Goal: Information Seeking & Learning: Learn about a topic

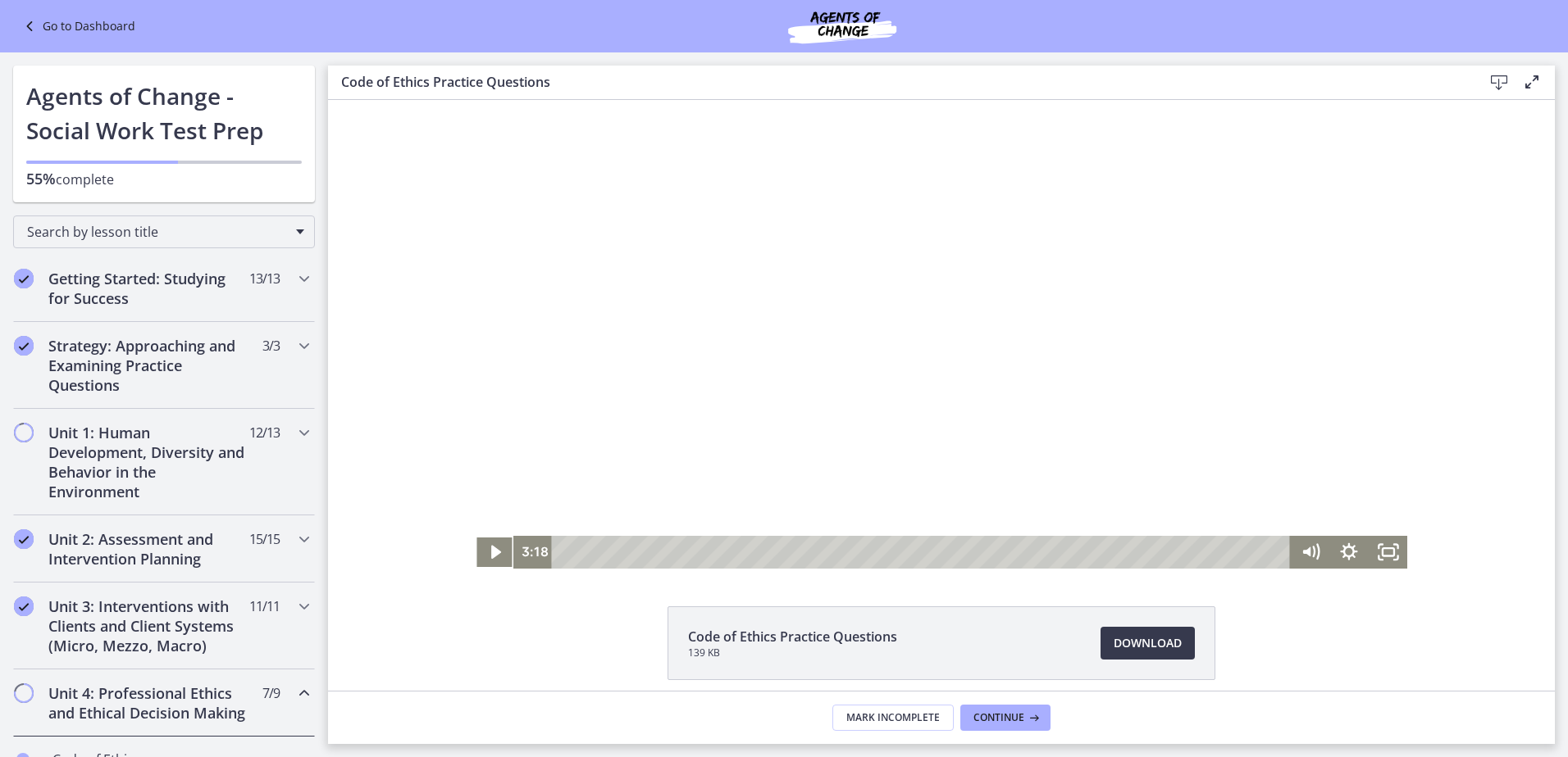
scroll to position [575, 0]
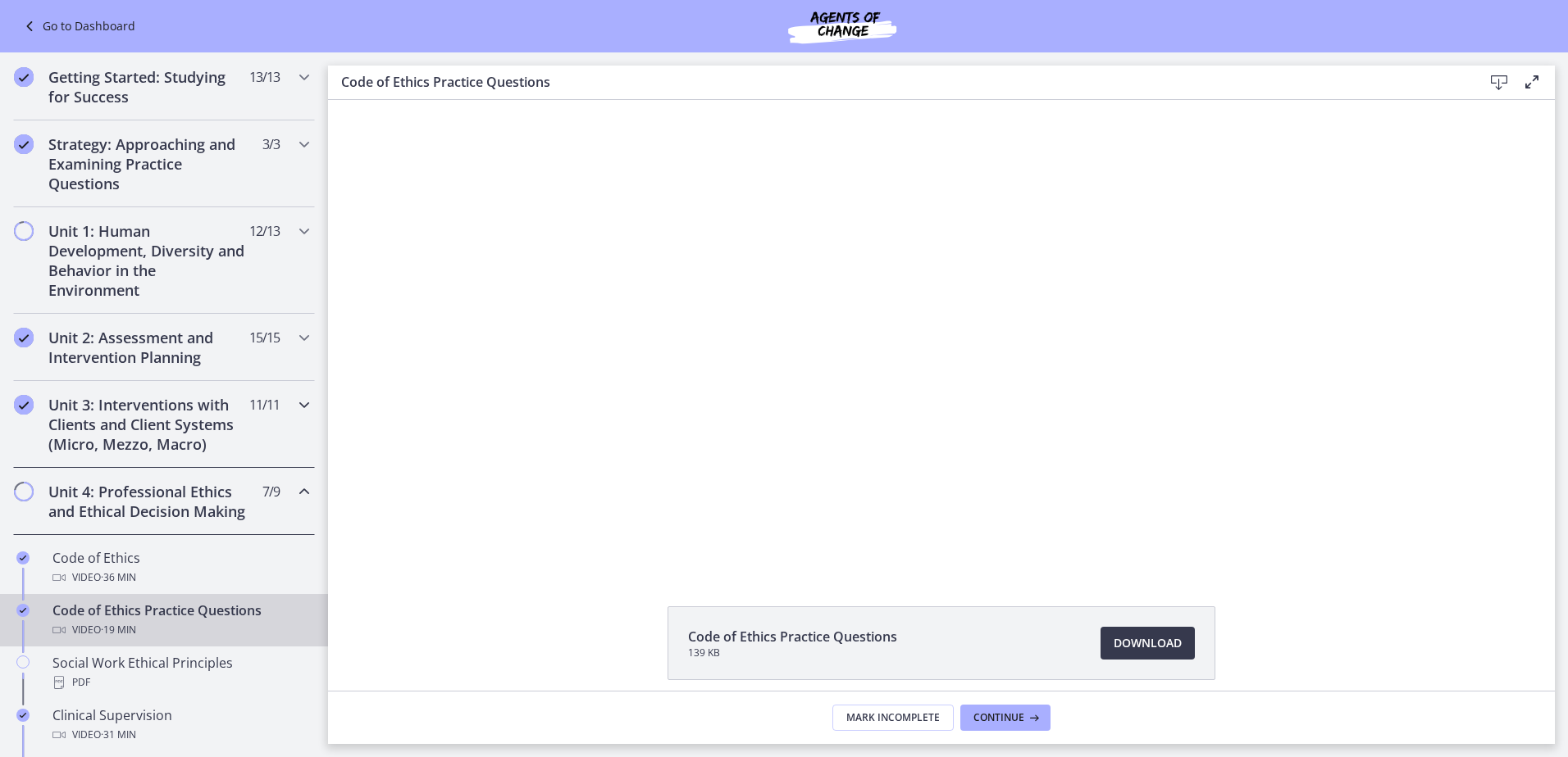
scroll to position [328, 0]
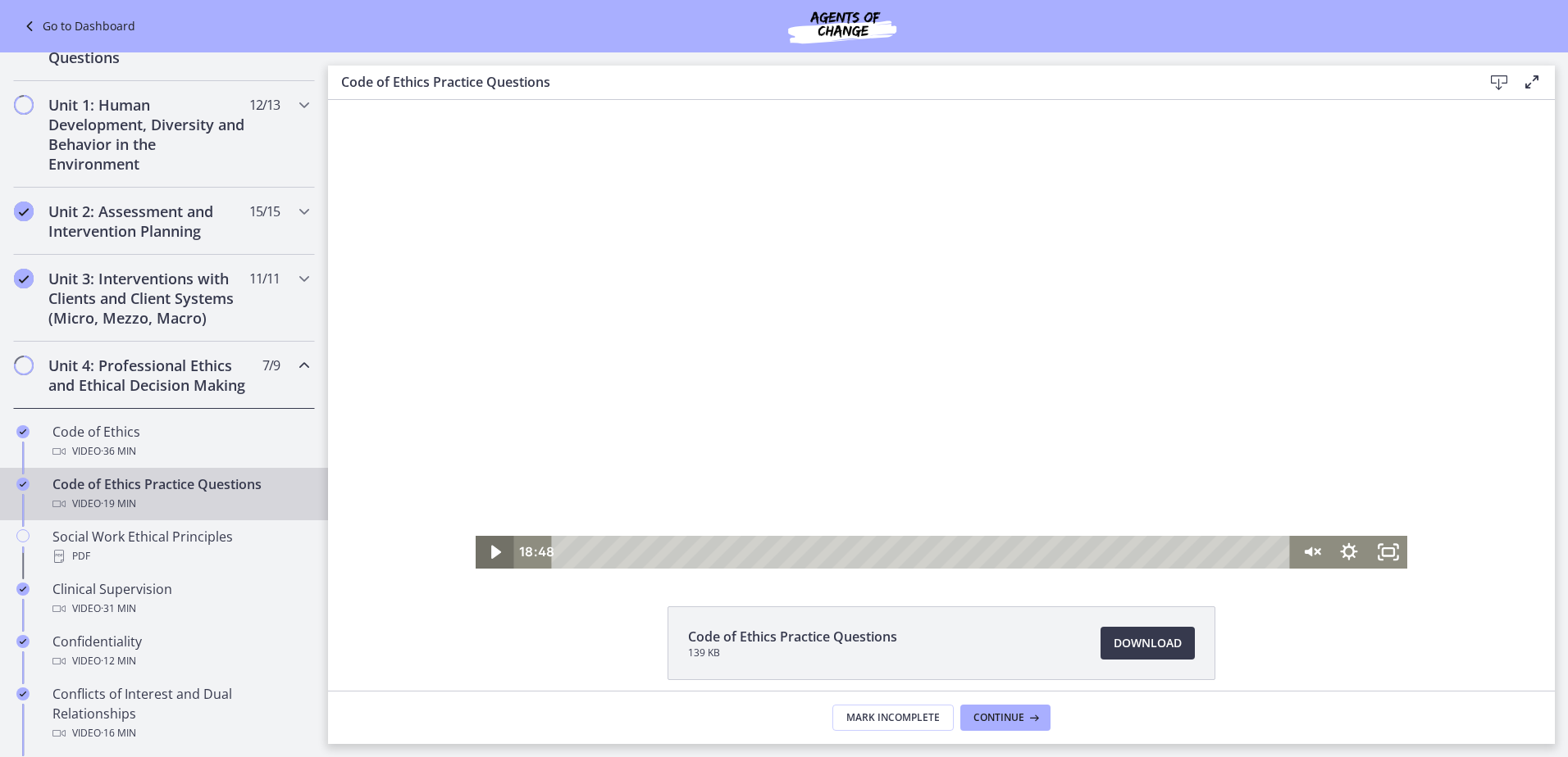
click at [500, 557] on icon "Play Video" at bounding box center [496, 552] width 39 height 33
click at [491, 553] on icon "Play Video" at bounding box center [497, 552] width 12 height 17
click at [1304, 550] on icon "Unmute" at bounding box center [1308, 551] width 9 height 11
click at [1087, 321] on div at bounding box center [941, 334] width 932 height 469
click at [940, 500] on div at bounding box center [941, 334] width 932 height 469
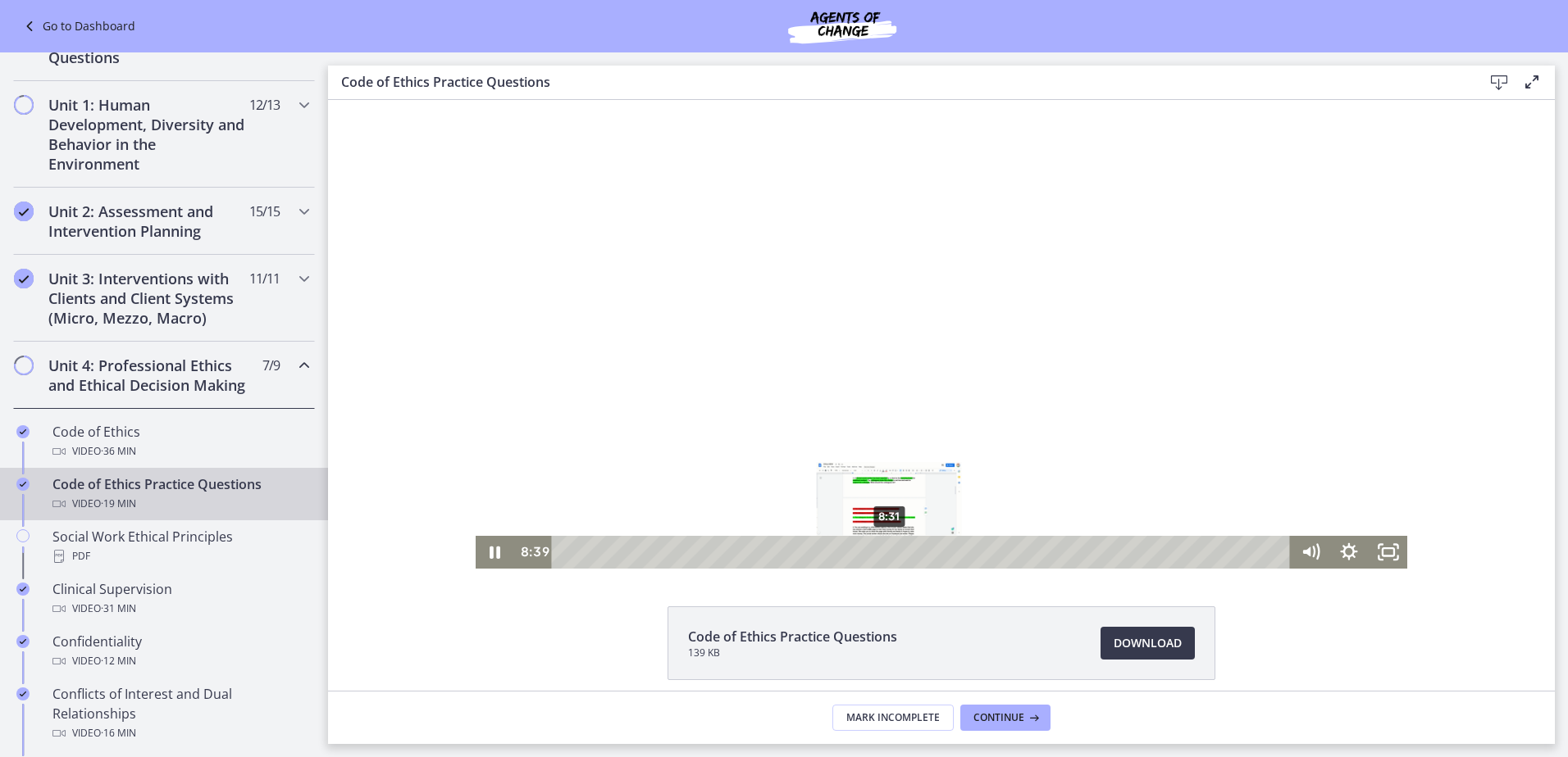
click at [889, 549] on div "Playbar" at bounding box center [894, 552] width 11 height 11
click at [899, 555] on div "8:54" at bounding box center [924, 552] width 716 height 33
click at [1000, 417] on div at bounding box center [941, 334] width 932 height 469
click at [812, 284] on div at bounding box center [941, 334] width 932 height 469
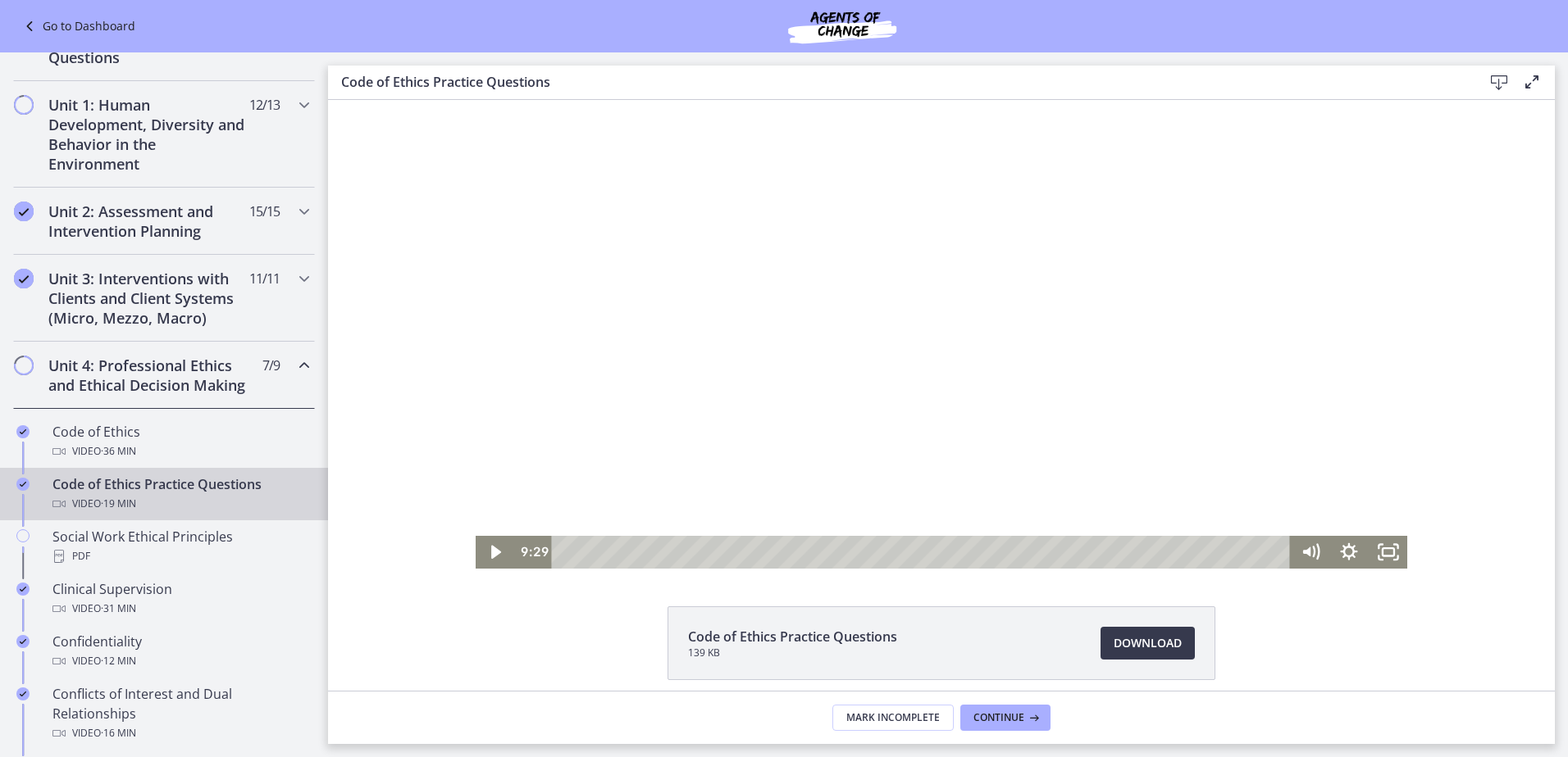
click at [930, 390] on div at bounding box center [941, 334] width 932 height 469
click at [915, 311] on div at bounding box center [941, 334] width 932 height 469
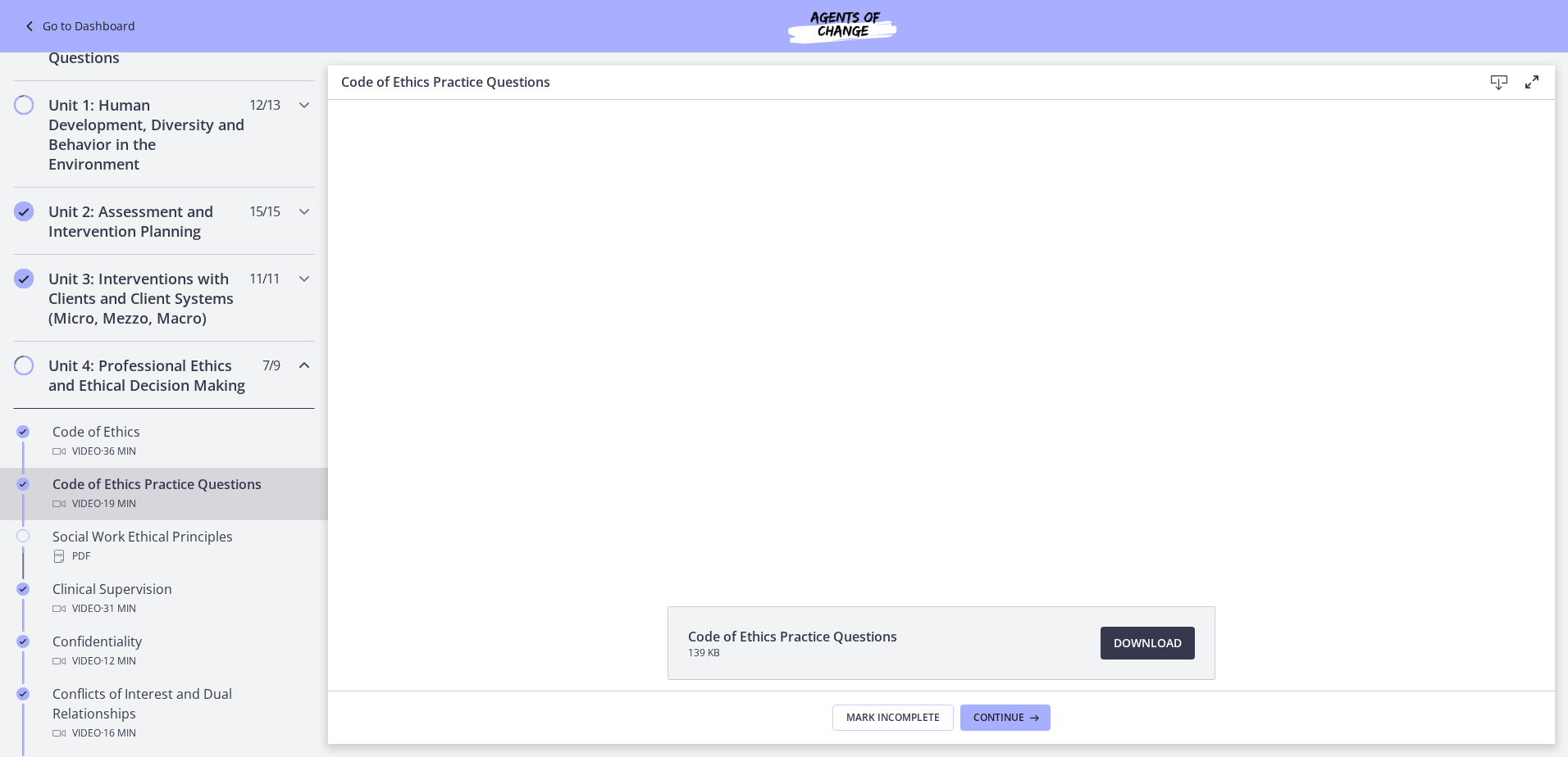
click at [929, 344] on div at bounding box center [941, 334] width 932 height 469
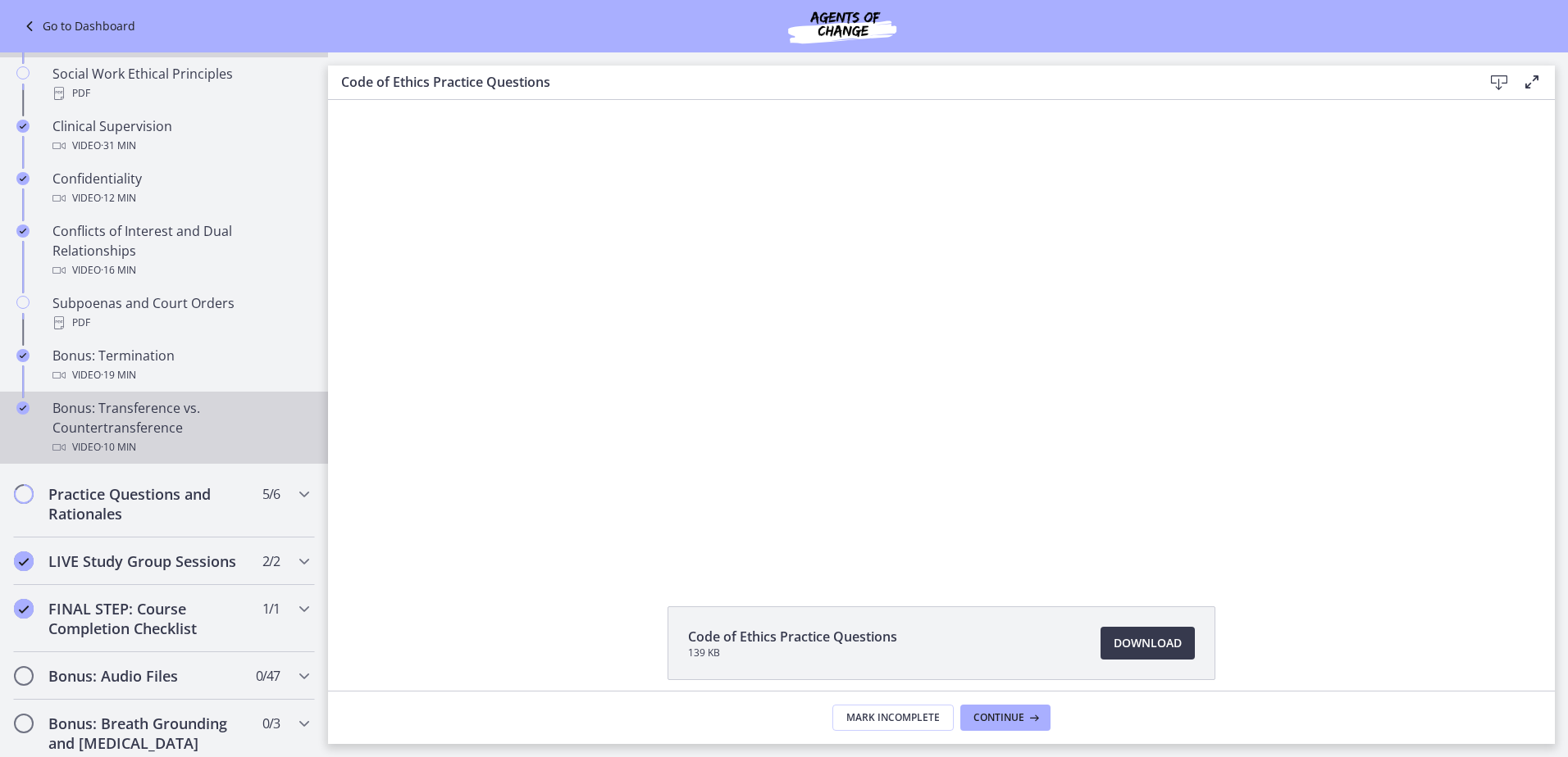
scroll to position [820, 0]
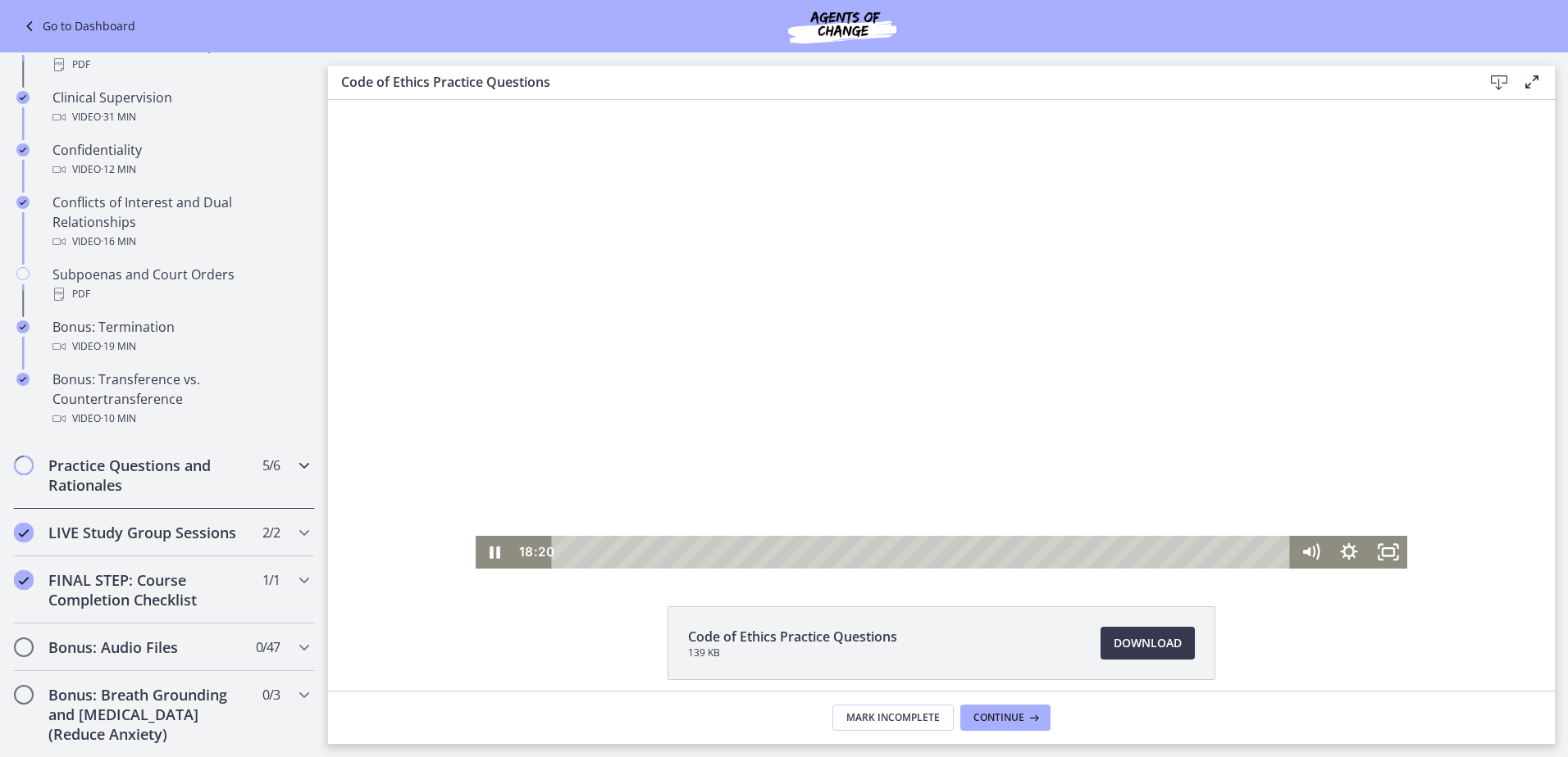
click at [231, 481] on h2 "Practice Questions and Rationales" at bounding box center [148, 475] width 200 height 40
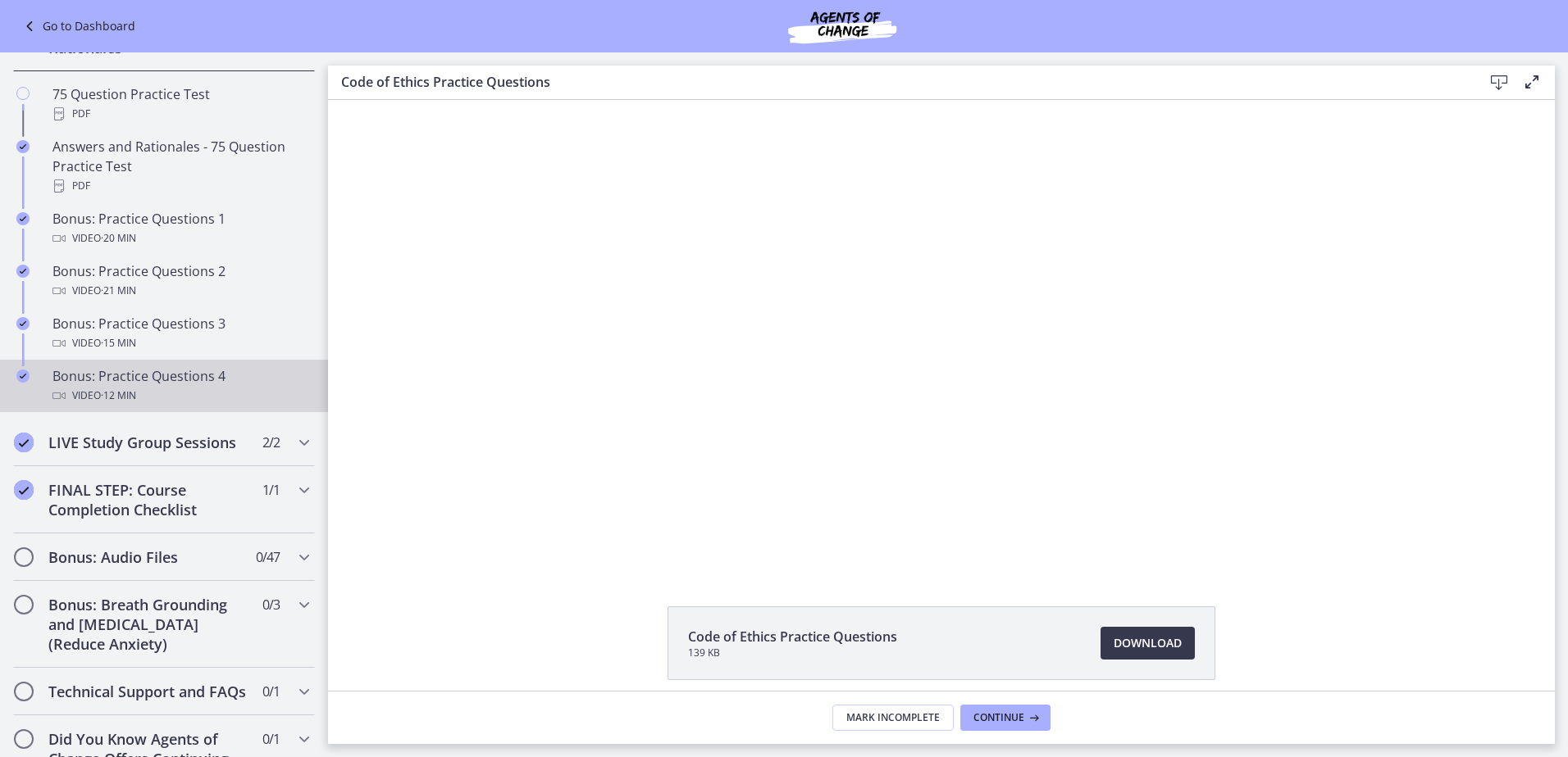
scroll to position [651, 0]
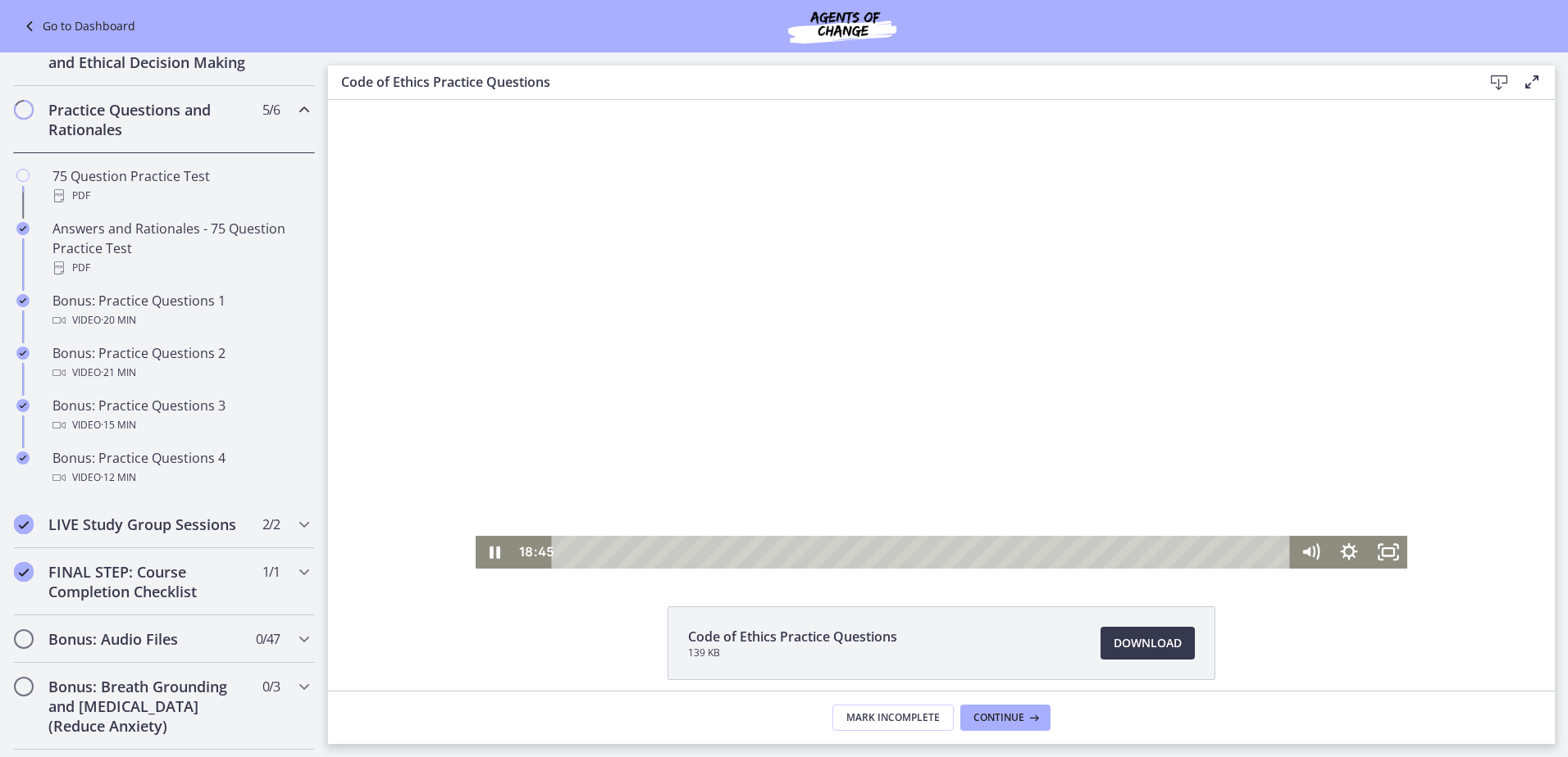
click at [1007, 371] on div at bounding box center [941, 334] width 932 height 469
